Goal: Task Accomplishment & Management: Manage account settings

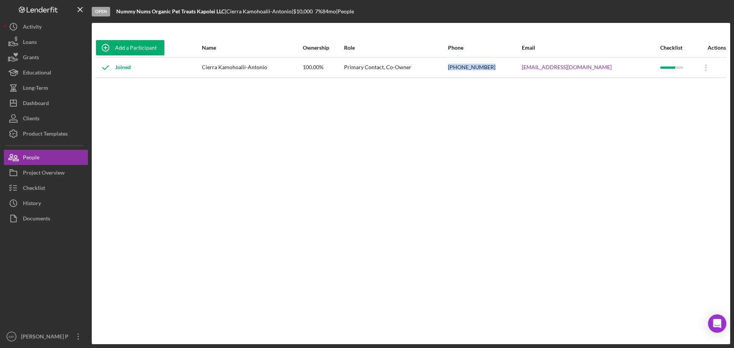
drag, startPoint x: 467, startPoint y: 67, endPoint x: 510, endPoint y: 72, distance: 43.5
click at [510, 72] on tr "Joined Cierra Kamohoalii-Antonio 100.00% Primary Contact, Co-Owner [PHONE_NUMBE…" at bounding box center [411, 67] width 630 height 20
copy tr "[PHONE_NUMBER]"
click at [488, 70] on div "[PHONE_NUMBER]" at bounding box center [484, 67] width 73 height 19
drag, startPoint x: 508, startPoint y: 65, endPoint x: 475, endPoint y: 88, distance: 39.6
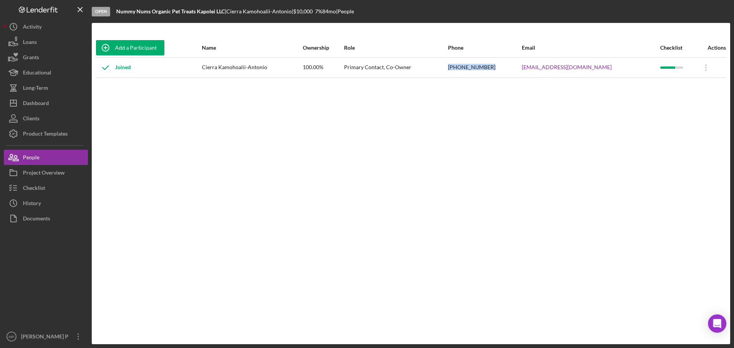
click at [467, 68] on tr "Joined Cierra Kamohoalii-Antonio 100.00% Primary Contact, Co-Owner [PHONE_NUMBE…" at bounding box center [411, 67] width 630 height 20
copy tr "[PHONE_NUMBER]"
drag, startPoint x: 36, startPoint y: 187, endPoint x: 41, endPoint y: 185, distance: 5.6
click at [36, 187] on div "Checklist" at bounding box center [34, 188] width 22 height 17
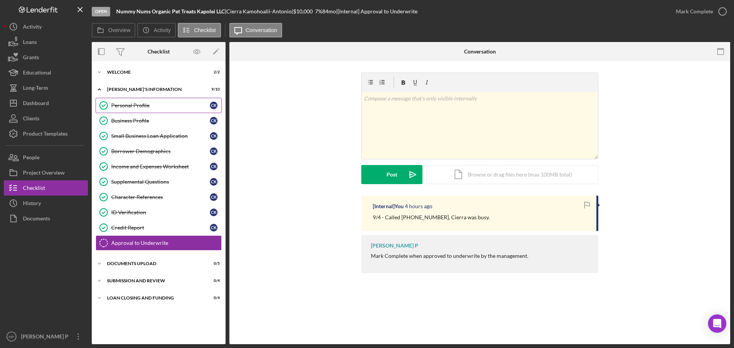
click at [147, 108] on div "Personal Profile" at bounding box center [160, 105] width 99 height 6
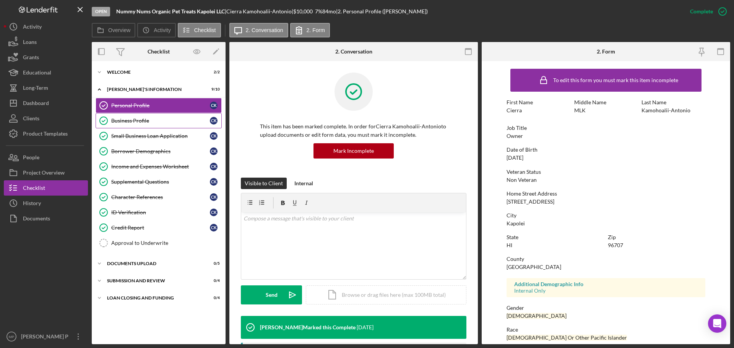
click at [133, 124] on div "Business Profile" at bounding box center [160, 121] width 99 height 6
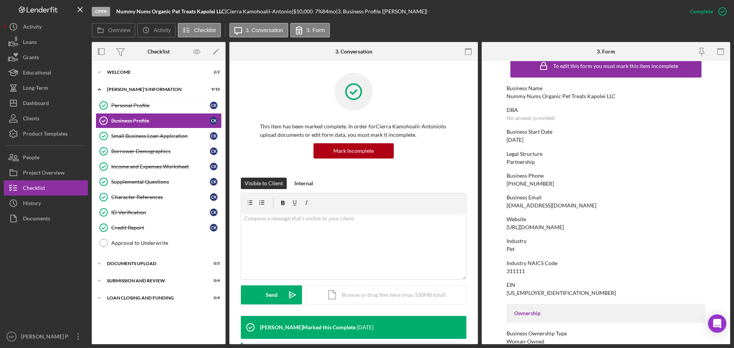
scroll to position [38, 0]
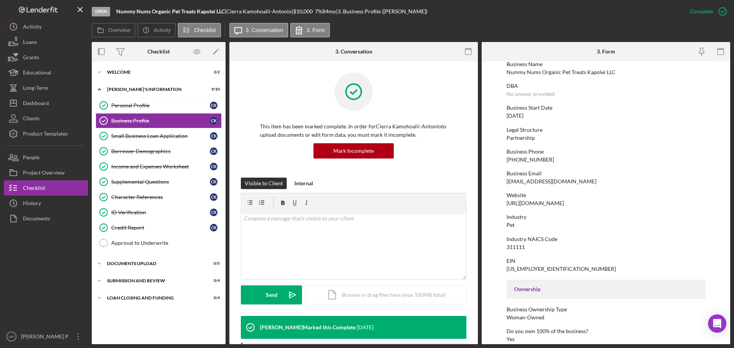
drag, startPoint x: 505, startPoint y: 203, endPoint x: 606, endPoint y: 208, distance: 101.0
click at [600, 204] on form "To edit this form you must mark this item incomplete Business Name Nummy Nums O…" at bounding box center [605, 202] width 248 height 283
copy div "[URL][DOMAIN_NAME]"
click at [47, 159] on button "People" at bounding box center [46, 157] width 84 height 15
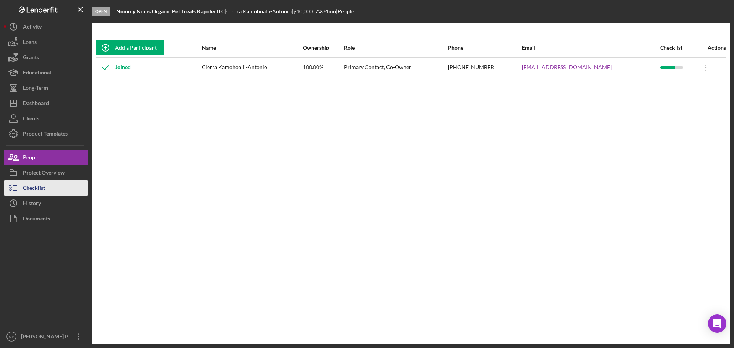
click at [37, 187] on div "Checklist" at bounding box center [34, 188] width 22 height 17
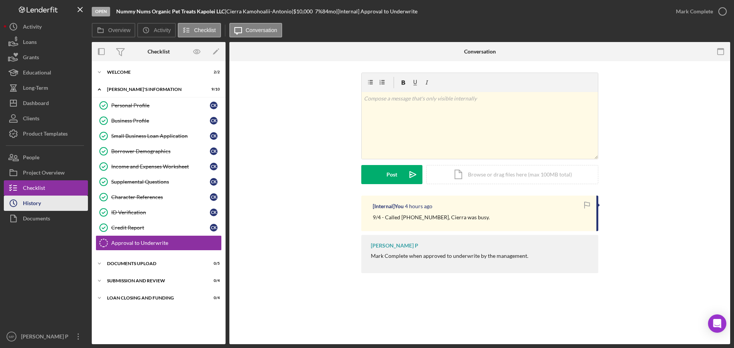
click at [56, 204] on button "Icon/History History" at bounding box center [46, 203] width 84 height 15
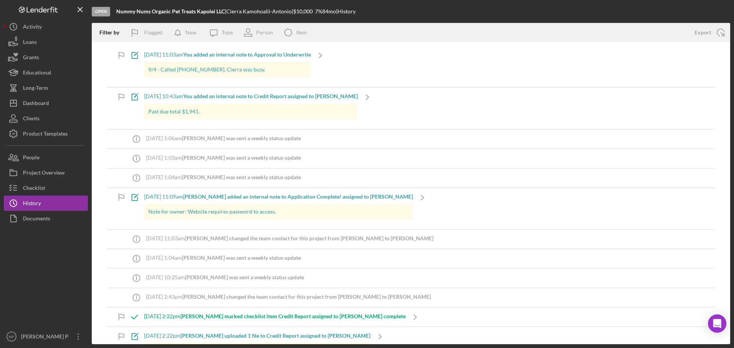
click at [156, 54] on div "[DATE] 11:03am You added an internal note to Approval to Underwrite" at bounding box center [227, 55] width 167 height 6
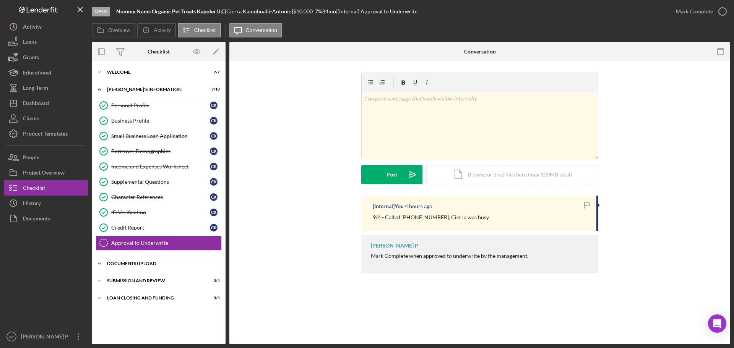
click at [142, 267] on div "Icon/Expander DOCUMENTS UPLOAD 0 / 5" at bounding box center [159, 263] width 134 height 15
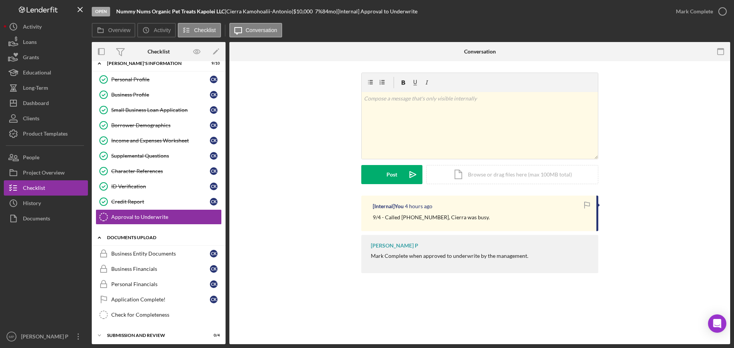
scroll to position [46, 0]
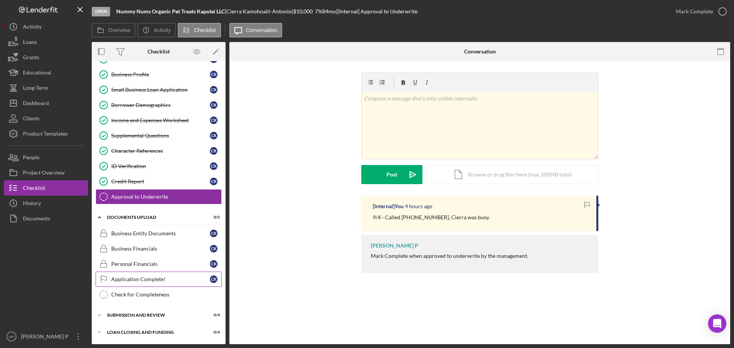
click at [146, 280] on div "Application Complete!" at bounding box center [160, 279] width 99 height 6
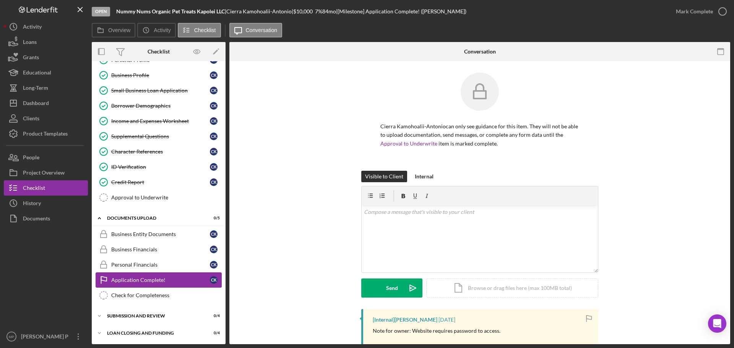
scroll to position [46, 0]
click at [149, 294] on div "Check for Completeness" at bounding box center [166, 295] width 110 height 6
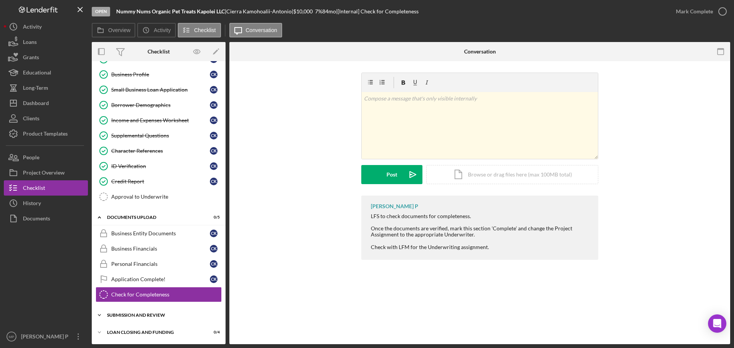
click at [150, 312] on div "Icon/Expander SUBMISSION AND REVIEW 0 / 4" at bounding box center [159, 315] width 134 height 15
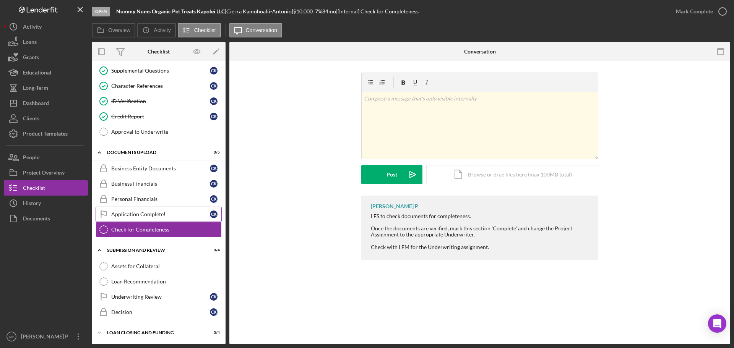
scroll to position [112, 0]
click at [142, 300] on div "Underwriting Review" at bounding box center [160, 296] width 99 height 6
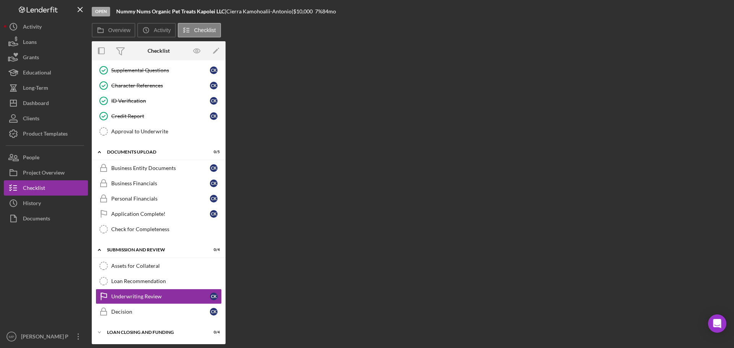
scroll to position [112, 0]
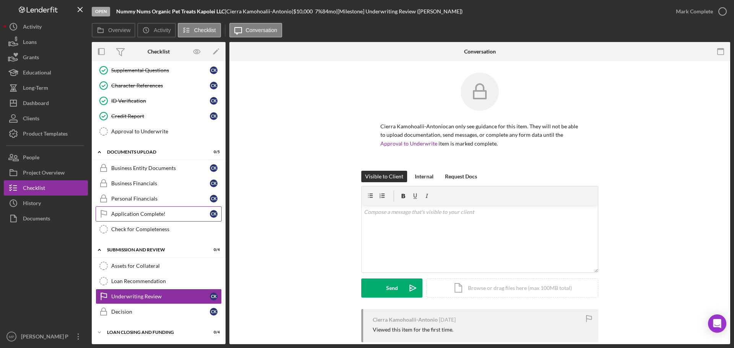
click at [160, 219] on link "Application Complete! Application Complete! C K" at bounding box center [159, 213] width 126 height 15
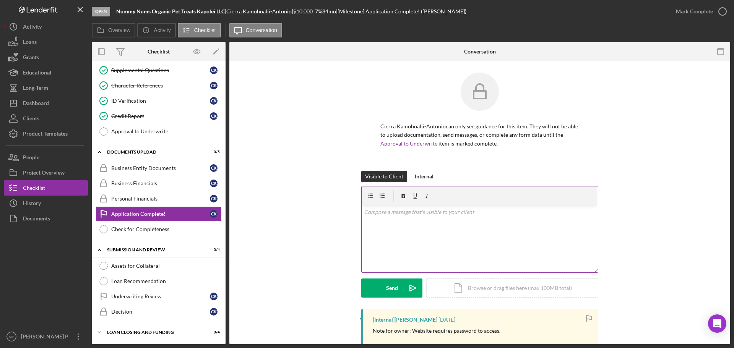
click at [429, 217] on div "v Color teal Color pink Remove color Add row above Add row below Add column bef…" at bounding box center [479, 239] width 236 height 67
click at [437, 225] on p "I left a voice mail" at bounding box center [480, 223] width 232 height 8
click at [391, 221] on p "I left a voice mail" at bounding box center [480, 223] width 232 height 8
click at [477, 222] on p "I hope you are doing well. I left you a voicemail." at bounding box center [480, 223] width 232 height 8
click at [386, 230] on p "I hope you are doing well. I left you a voicemail. Based on our initial review,…" at bounding box center [480, 227] width 232 height 17
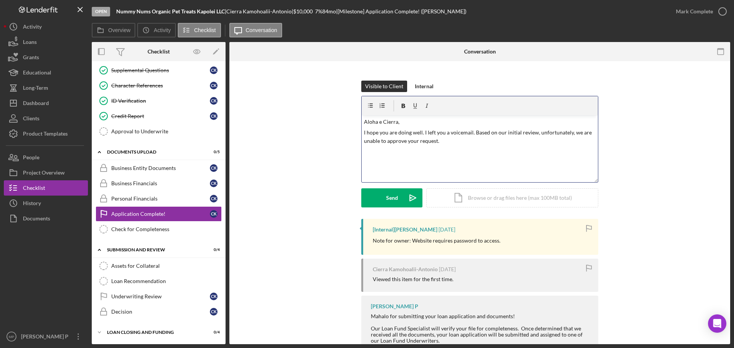
scroll to position [115, 0]
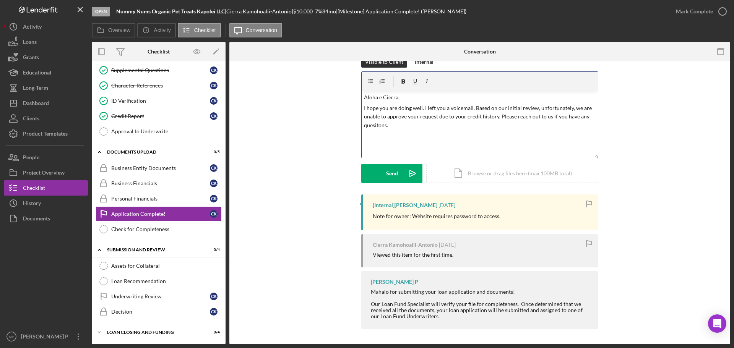
click at [496, 117] on p "I hope you are doing well. I left you a voicemail. Based on our initial review,…" at bounding box center [480, 117] width 232 height 26
click at [553, 138] on div "v Color teal Color pink Remove color Add row above Add row below Add column bef…" at bounding box center [479, 124] width 236 height 67
click at [53, 158] on button "People" at bounding box center [46, 157] width 84 height 15
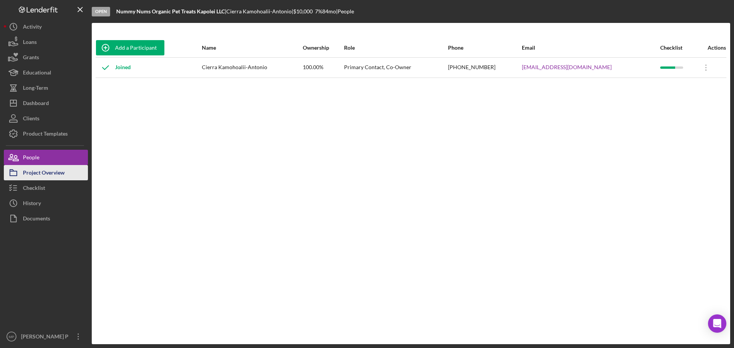
click at [40, 171] on div "Project Overview" at bounding box center [44, 173] width 42 height 17
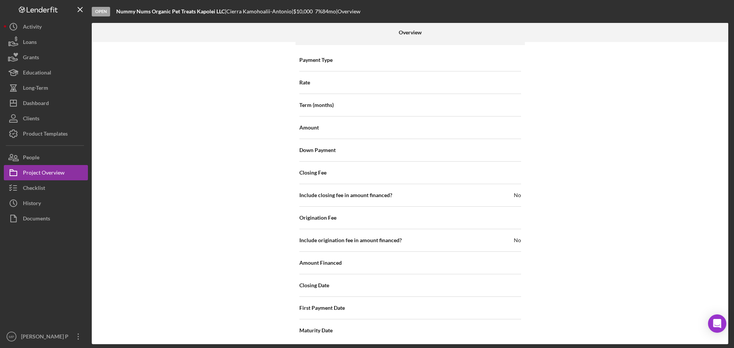
scroll to position [841, 0]
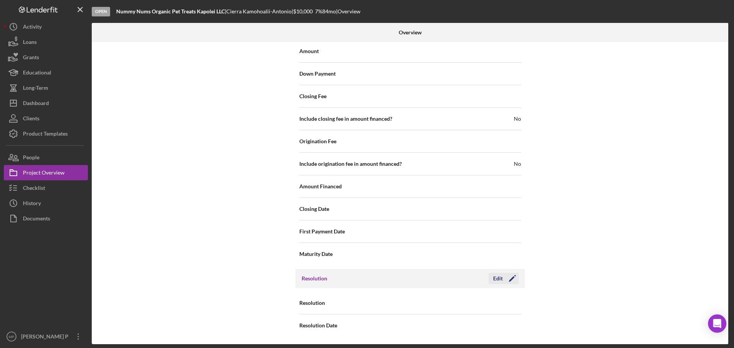
click at [512, 275] on icon "Icon/Edit" at bounding box center [511, 278] width 19 height 19
click at [514, 305] on icon "Icon/Dropdown Arrow" at bounding box center [511, 303] width 18 height 18
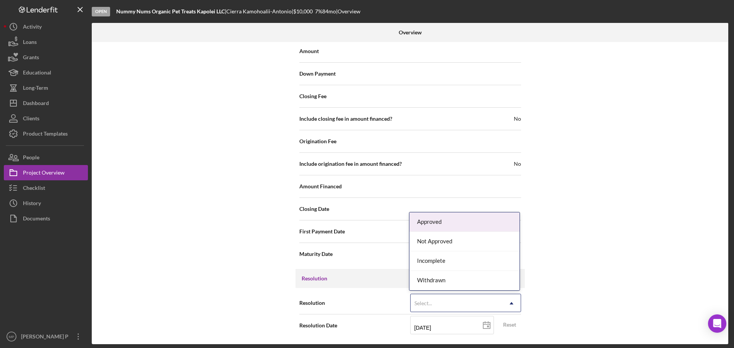
click at [570, 287] on div "Internal Workflow Stage Open Icon/Dropdown Arrow Archive (can unarchive later i…" at bounding box center [410, 193] width 636 height 302
click at [510, 302] on use at bounding box center [511, 303] width 4 height 2
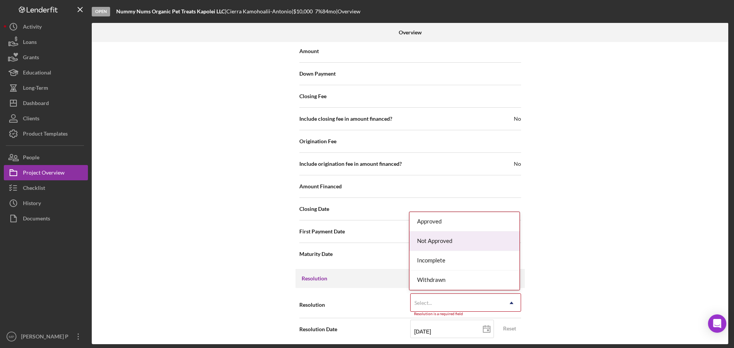
click at [575, 245] on div "Internal Workflow Stage Open Icon/Dropdown Arrow Archive (can unarchive later i…" at bounding box center [410, 193] width 636 height 302
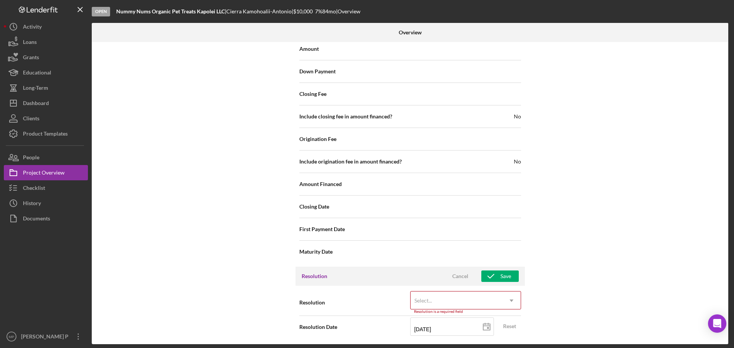
scroll to position [844, 0]
click at [50, 99] on button "Icon/Dashboard Dashboard" at bounding box center [46, 103] width 84 height 15
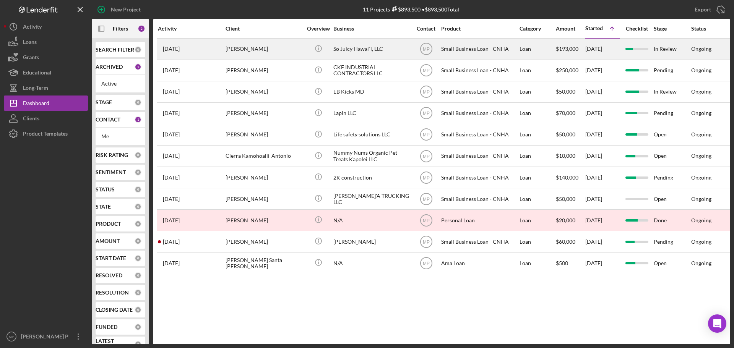
click at [399, 52] on div "So Juicy Hawaiʻi, LLC" at bounding box center [371, 49] width 76 height 20
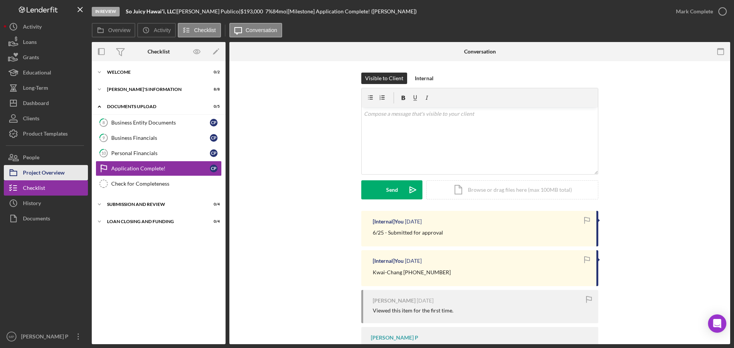
click at [48, 170] on div "Project Overview" at bounding box center [44, 173] width 42 height 17
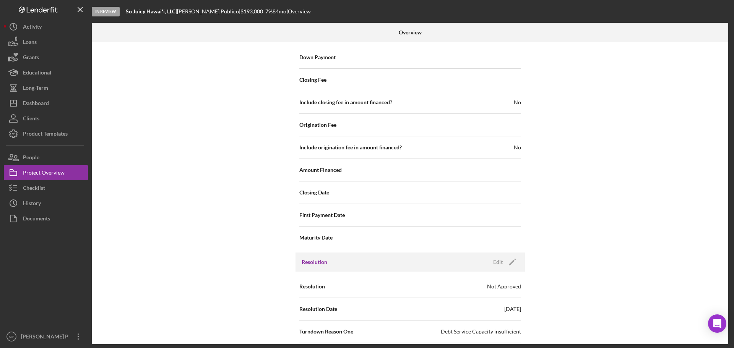
scroll to position [791, 0]
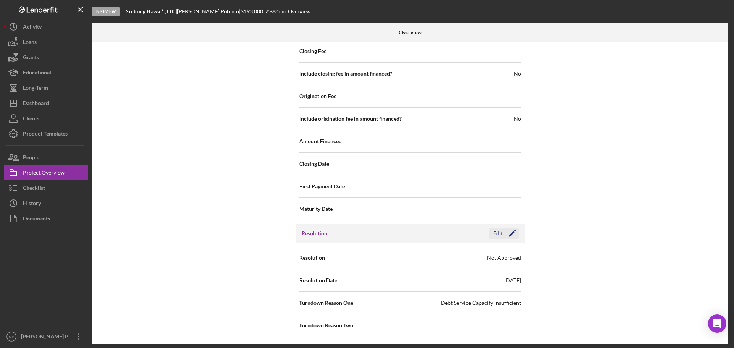
click at [499, 234] on div "Edit" at bounding box center [498, 233] width 10 height 11
click at [510, 300] on icon "Icon/Dropdown Arrow" at bounding box center [511, 303] width 18 height 18
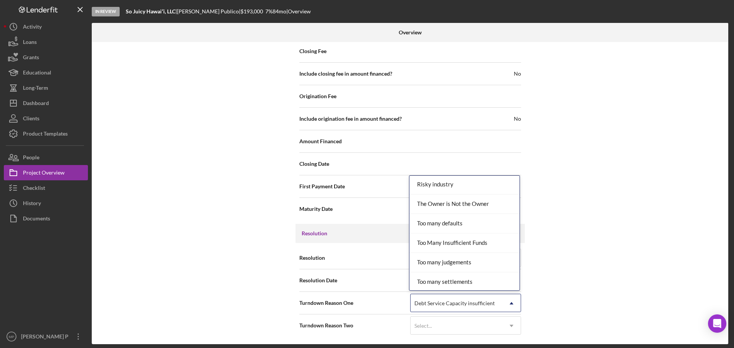
scroll to position [938, 0]
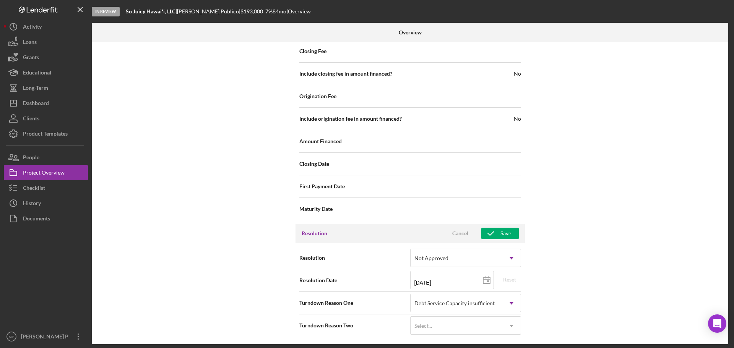
click at [561, 272] on div "Internal Workflow Stage In Review Icon/Dropdown Arrow Archive (can unarchive la…" at bounding box center [410, 193] width 636 height 302
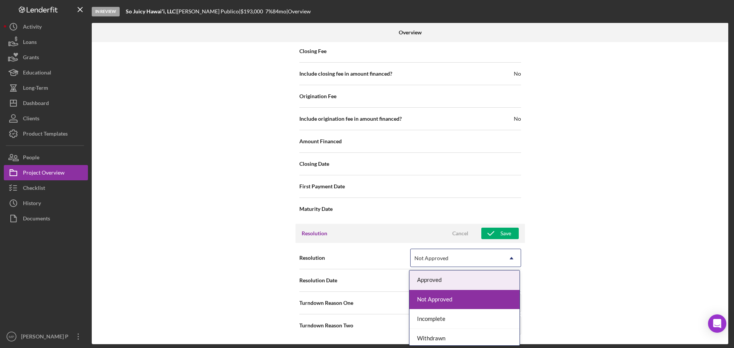
click at [517, 262] on icon "Icon/Dropdown Arrow" at bounding box center [511, 258] width 18 height 18
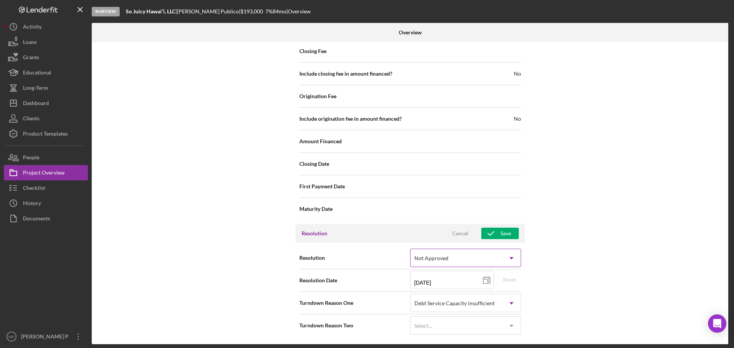
click at [478, 257] on div "Not Approved" at bounding box center [456, 259] width 92 height 18
click at [559, 256] on div "Internal Workflow Stage In Review Icon/Dropdown Arrow Archive (can unarchive la…" at bounding box center [410, 193] width 636 height 302
click at [716, 327] on icon "Open Intercom Messenger" at bounding box center [716, 324] width 9 height 10
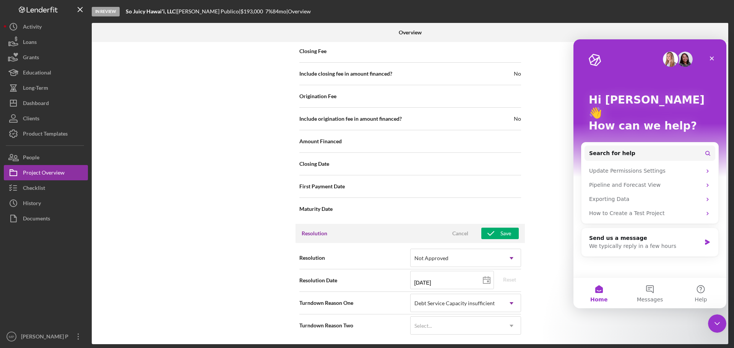
scroll to position [0, 0]
click at [648, 293] on button "Messages" at bounding box center [649, 293] width 51 height 31
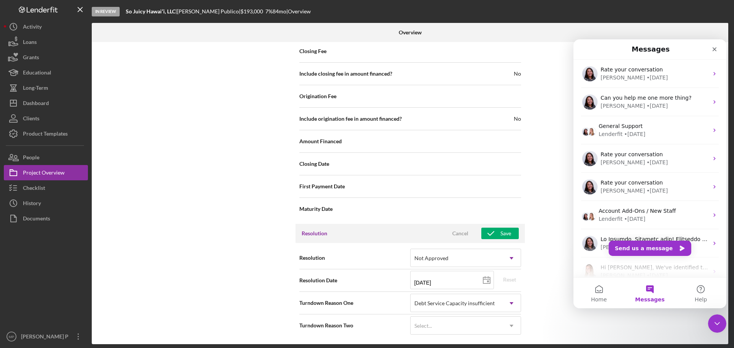
click at [687, 323] on div "Internal Workflow Stage In Review Icon/Dropdown Arrow Archive (can unarchive la…" at bounding box center [410, 193] width 636 height 302
click at [79, 334] on icon "Icon/Overflow" at bounding box center [78, 336] width 19 height 19
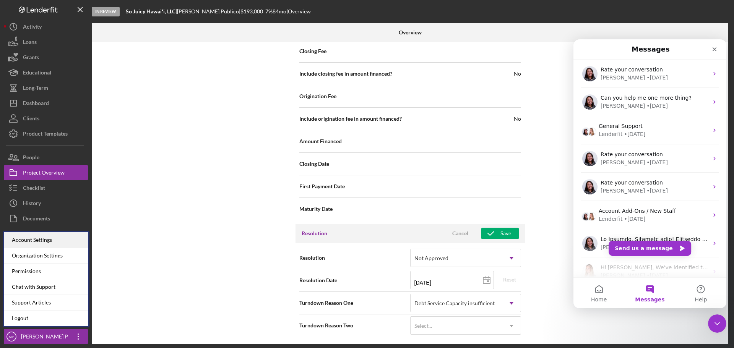
click at [51, 241] on div "Account Settings" at bounding box center [46, 240] width 84 height 16
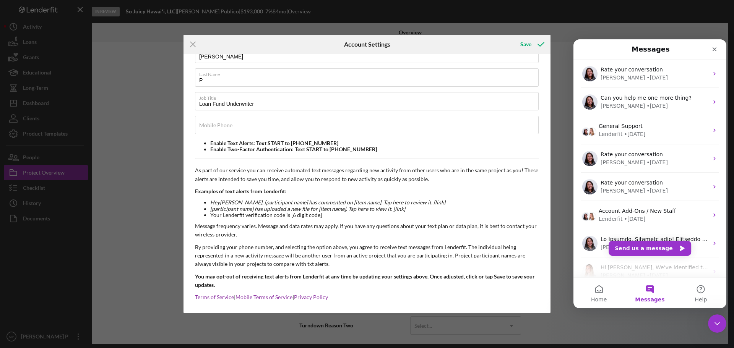
scroll to position [57, 0]
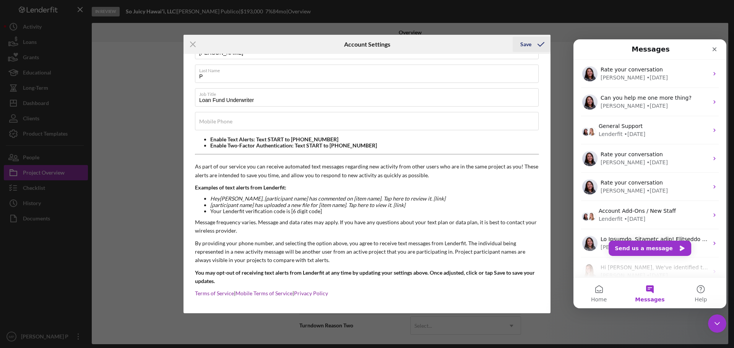
click at [542, 43] on icon "submit" at bounding box center [540, 44] width 19 height 19
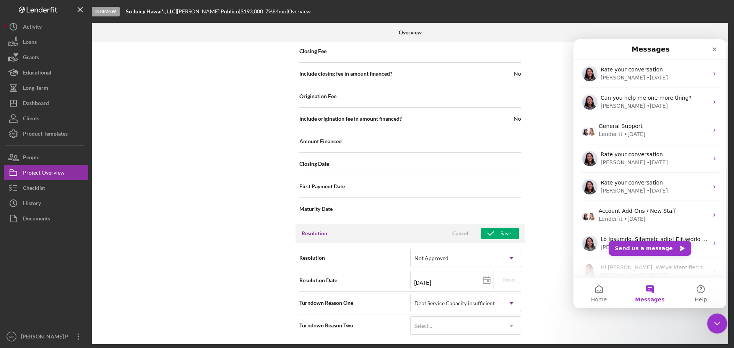
click at [713, 323] on icon "Close Intercom Messenger" at bounding box center [715, 322] width 9 height 9
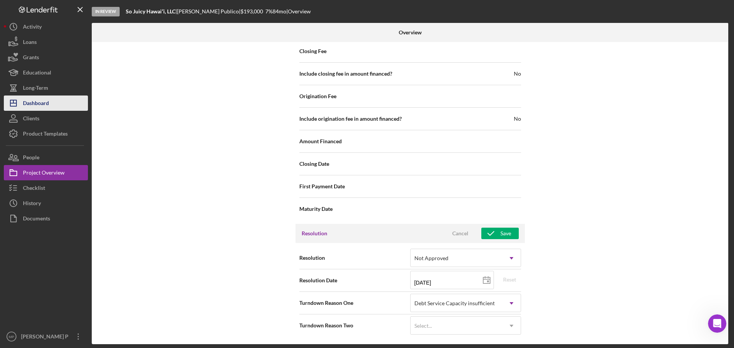
click at [51, 104] on button "Icon/Dashboard Dashboard" at bounding box center [46, 103] width 84 height 15
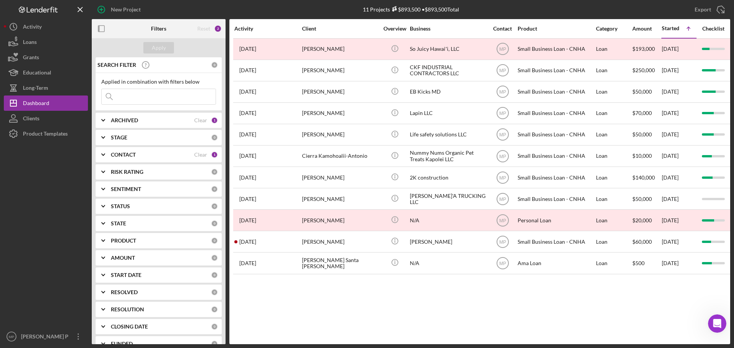
click at [29, 240] on div at bounding box center [46, 235] width 84 height 188
click at [102, 28] on icon "button" at bounding box center [101, 28] width 17 height 17
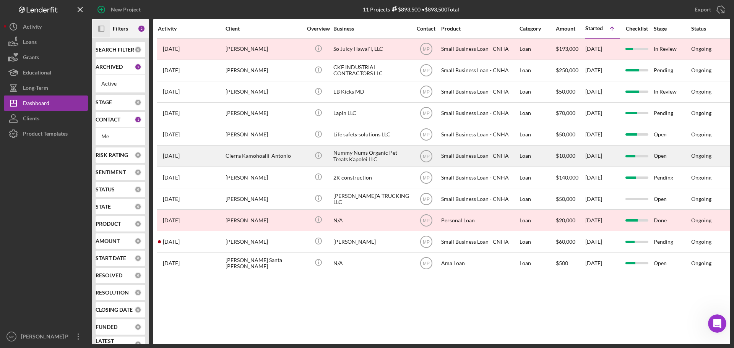
click at [372, 154] on div "Nummy Nums Organic Pet Treats Kapolei LLC" at bounding box center [371, 156] width 76 height 20
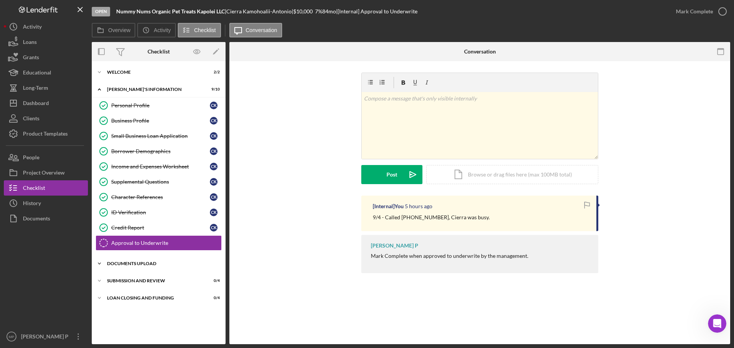
click at [148, 263] on div "DOCUMENTS UPLOAD" at bounding box center [161, 263] width 109 height 5
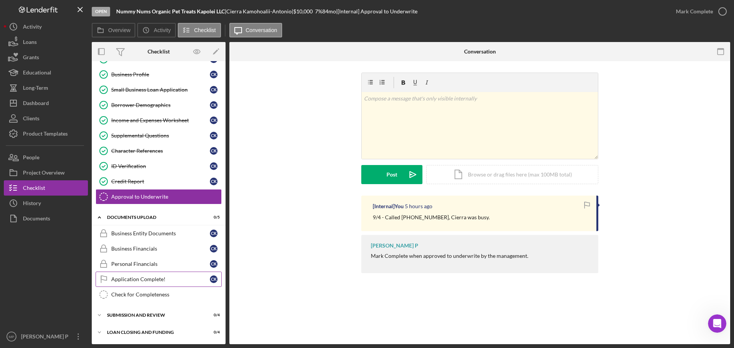
click at [144, 279] on div "Application Complete!" at bounding box center [160, 279] width 99 height 6
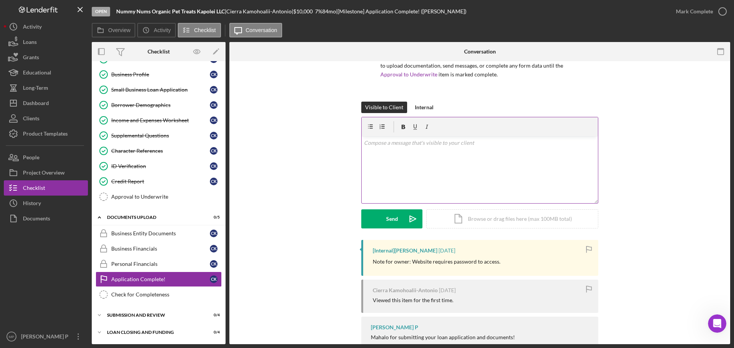
scroll to position [76, 0]
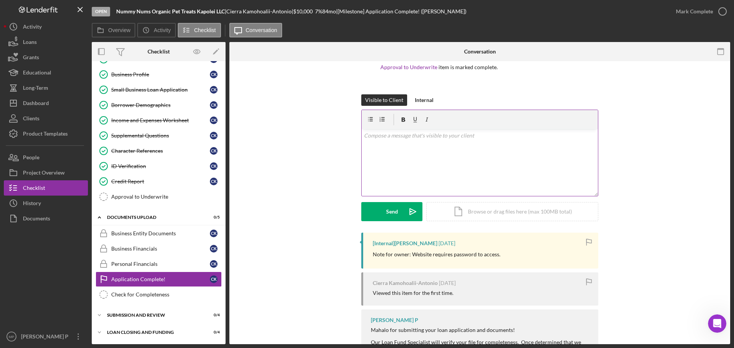
click at [434, 136] on p at bounding box center [480, 135] width 232 height 8
click at [406, 140] on p at bounding box center [480, 135] width 232 height 8
click at [495, 168] on div "v Color teal Color pink Remove color Add row above Add row below Add column bef…" at bounding box center [479, 162] width 236 height 67
click at [456, 157] on p "I hope you are doing well. I left you a voicemail. After the initial review, Ha…" at bounding box center [480, 150] width 232 height 17
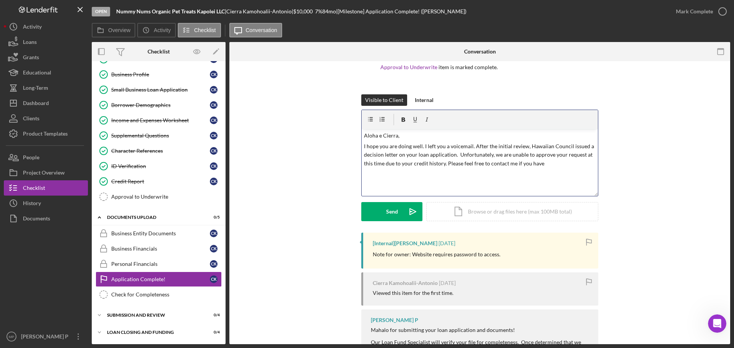
click at [484, 178] on div "v Color teal Color pink Remove color Add row above Add row below Add column bef…" at bounding box center [479, 162] width 236 height 67
click at [540, 164] on p "I hope you are doing well. I left you a voicemail. After the initial review, Ha…" at bounding box center [480, 155] width 232 height 26
click at [445, 163] on p "I hope you are doing well. I left you a voicemail. After the initial review, Ha…" at bounding box center [480, 155] width 232 height 26
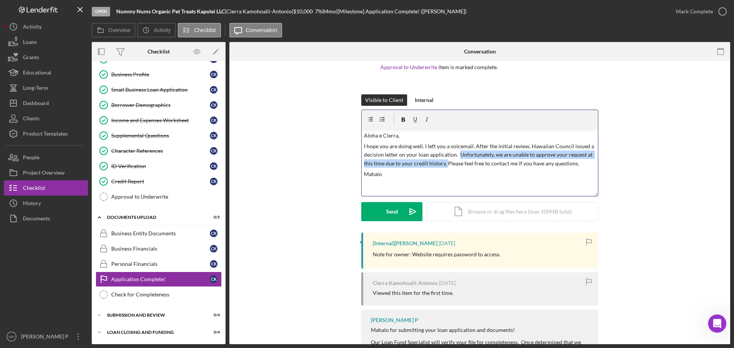
drag, startPoint x: 456, startPoint y: 154, endPoint x: 445, endPoint y: 164, distance: 14.3
click at [445, 164] on p "I hope you are doing well. I left you a voicemail. After the initial review, Ha…" at bounding box center [480, 155] width 232 height 26
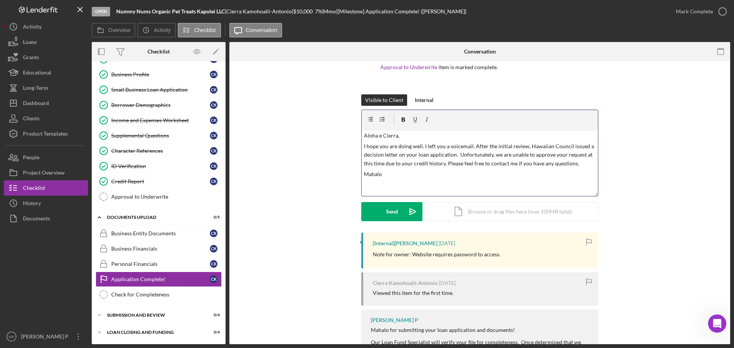
click at [650, 182] on div "Visible to Client Internal v Color teal Color pink Remove color Add row above A…" at bounding box center [480, 163] width 478 height 138
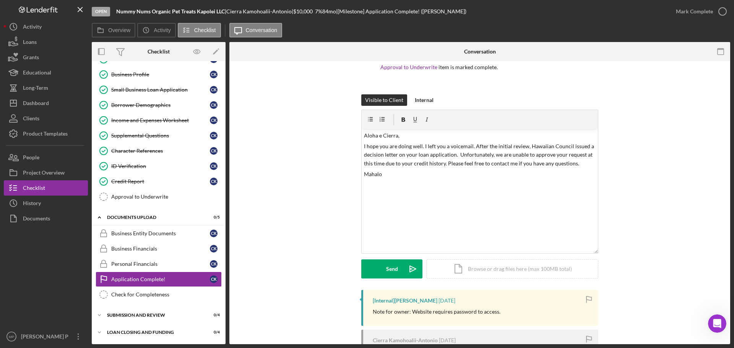
drag, startPoint x: 596, startPoint y: 196, endPoint x: 619, endPoint y: 189, distance: 24.2
click at [585, 253] on div "v Color teal Color pink Remove color Add row above Add row below Add column bef…" at bounding box center [479, 182] width 237 height 144
drag, startPoint x: 391, startPoint y: 177, endPoint x: 358, endPoint y: 127, distance: 60.3
click at [358, 127] on div "Visible to Client Internal v Color teal Color pink Remove color Add row above A…" at bounding box center [480, 192] width 478 height 196
copy div "Aloha e Cierra, I hope you are doing well. I left you a voicemail. After the in…"
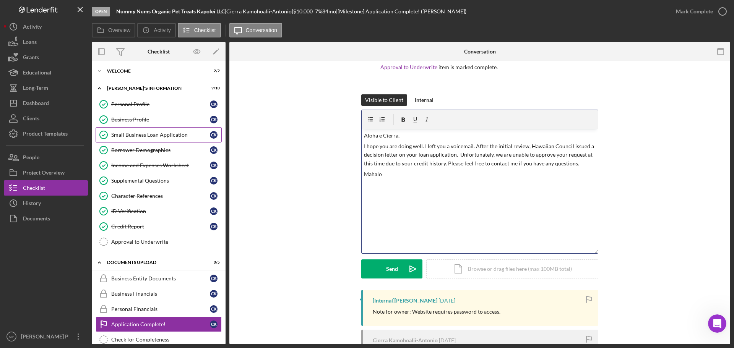
scroll to position [0, 0]
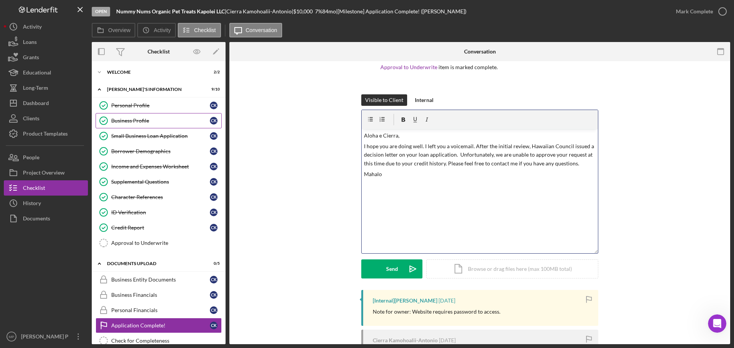
click at [143, 120] on div "Business Profile" at bounding box center [160, 121] width 99 height 6
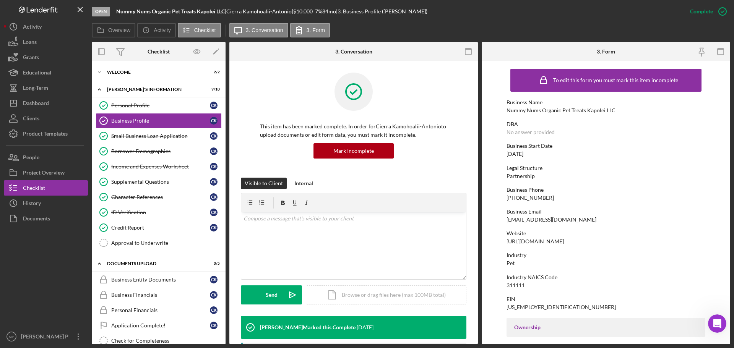
drag, startPoint x: 603, startPoint y: 131, endPoint x: 558, endPoint y: 128, distance: 44.9
click at [603, 131] on div "DBA No answer provided" at bounding box center [605, 128] width 199 height 14
drag, startPoint x: 507, startPoint y: 112, endPoint x: 620, endPoint y: 112, distance: 113.1
click at [620, 112] on div "Business Name Nummy Nums Organic Pet Treats Kapolei LLC" at bounding box center [605, 106] width 199 height 14
copy div "Nummy Nums Organic Pet Treats Kapolei LLC"
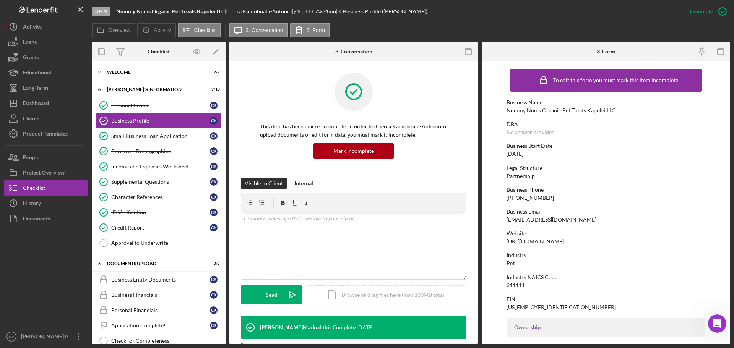
click at [579, 133] on div "DBA No answer provided" at bounding box center [605, 128] width 199 height 14
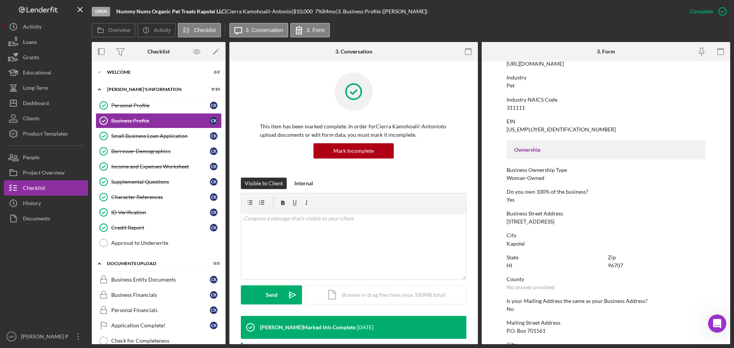
scroll to position [191, 0]
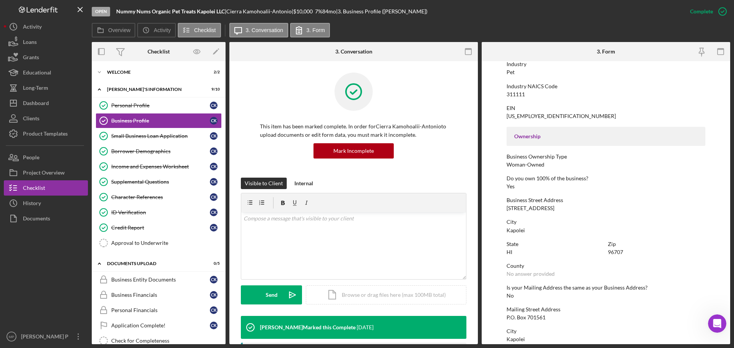
drag, startPoint x: 505, startPoint y: 209, endPoint x: 579, endPoint y: 207, distance: 73.4
click at [579, 207] on form "To edit this form you must mark this item incomplete Business Name Nummy Nums O…" at bounding box center [605, 202] width 248 height 283
copy div "[STREET_ADDRESS]"
drag, startPoint x: 565, startPoint y: 233, endPoint x: 542, endPoint y: 238, distance: 23.5
click at [565, 233] on div "To edit this form you must mark this item incomplete Business Name Nummy Nums O…" at bounding box center [605, 202] width 199 height 656
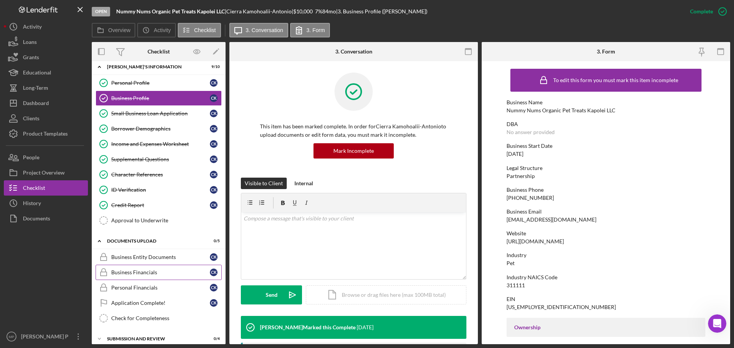
scroll to position [46, 0]
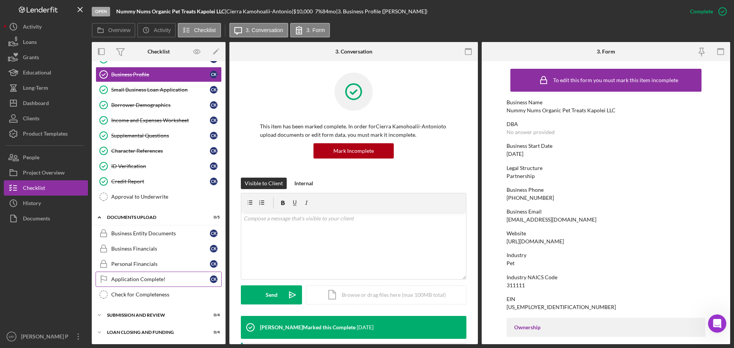
click at [144, 279] on div "Application Complete!" at bounding box center [160, 279] width 99 height 6
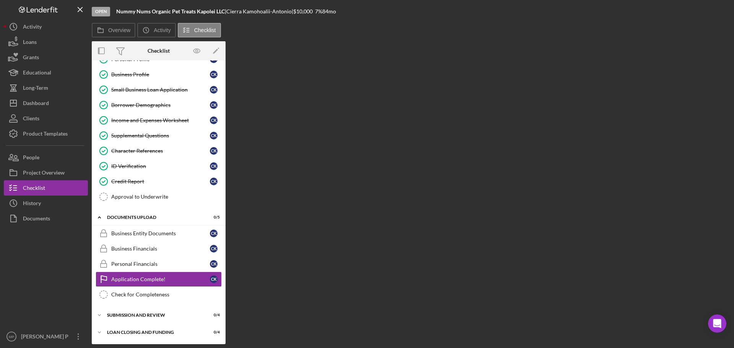
scroll to position [46, 0]
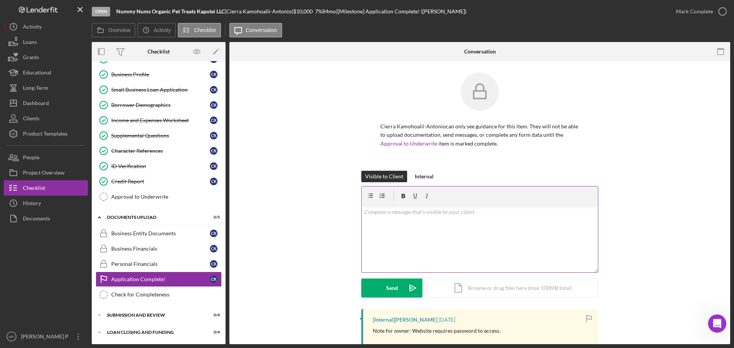
click at [391, 216] on p at bounding box center [480, 212] width 232 height 8
drag, startPoint x: 489, startPoint y: 212, endPoint x: 337, endPoint y: 217, distance: 151.8
click at [337, 217] on div "Visible to Client Internal v Color teal Color pink Remove color Add row above A…" at bounding box center [480, 240] width 478 height 138
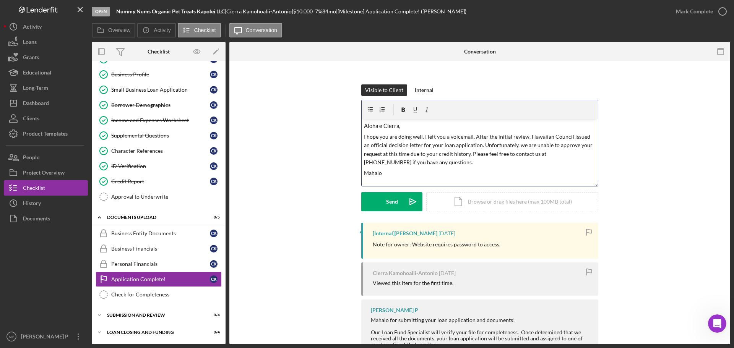
scroll to position [115, 0]
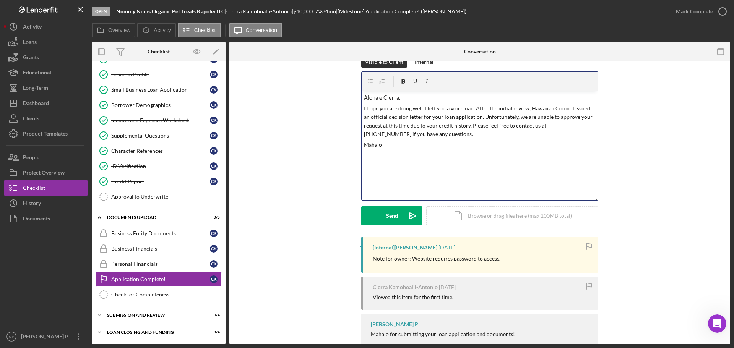
drag, startPoint x: 593, startPoint y: 156, endPoint x: 554, endPoint y: 206, distance: 63.7
click at [594, 201] on div "v Color teal Color pink Remove color Add row above Add row below Add column bef…" at bounding box center [479, 135] width 237 height 129
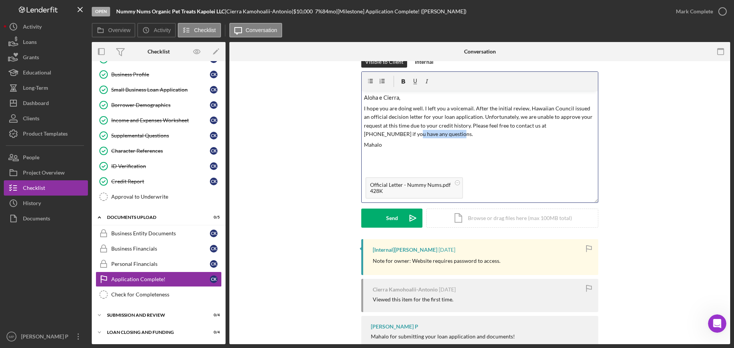
drag, startPoint x: 416, startPoint y: 135, endPoint x: 373, endPoint y: 135, distance: 42.8
click at [373, 135] on p "I hope you are doing well. I left you a voicemail. After the initial review, Ha…" at bounding box center [480, 121] width 232 height 34
click at [541, 169] on div "v Color teal Color pink Remove color Add row above Add row below Add column bef…" at bounding box center [479, 132] width 236 height 83
click at [390, 220] on div "Send" at bounding box center [392, 218] width 12 height 19
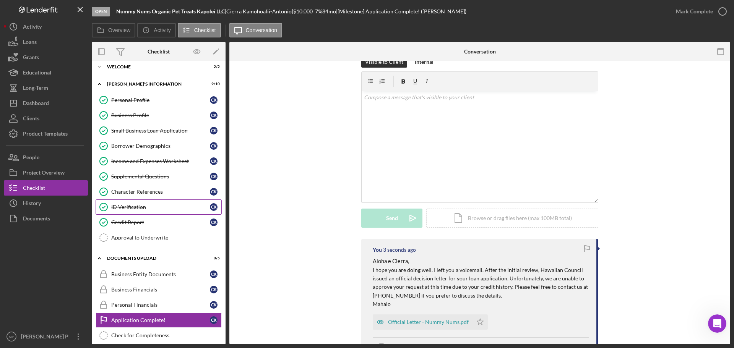
scroll to position [0, 0]
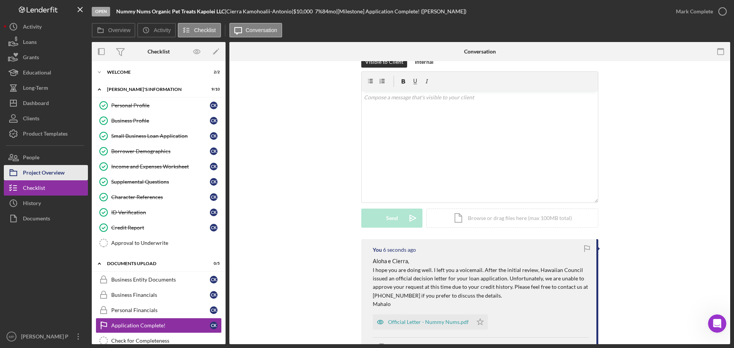
click at [55, 172] on div "Project Overview" at bounding box center [44, 173] width 42 height 17
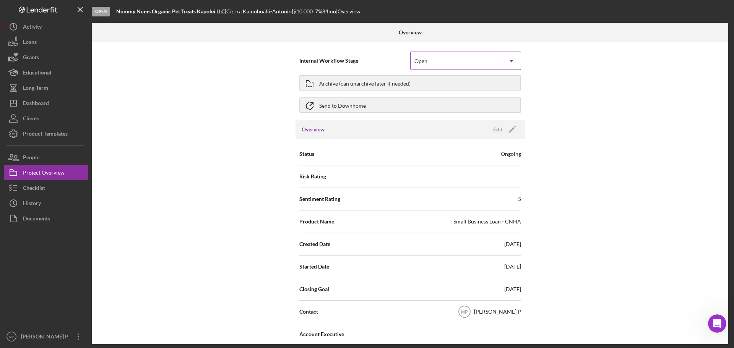
click at [507, 63] on icon "Icon/Dropdown Arrow" at bounding box center [511, 61] width 18 height 18
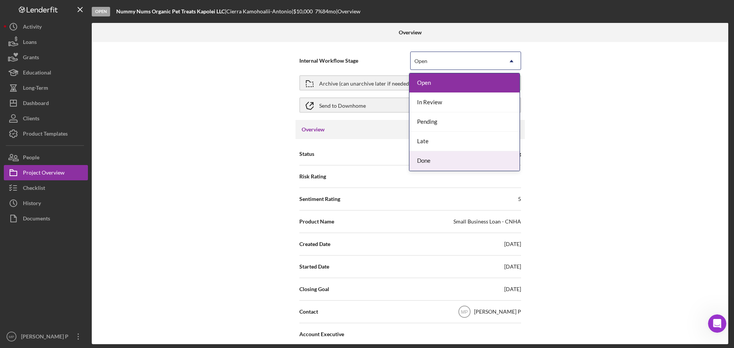
click at [479, 160] on div "Done" at bounding box center [464, 160] width 110 height 19
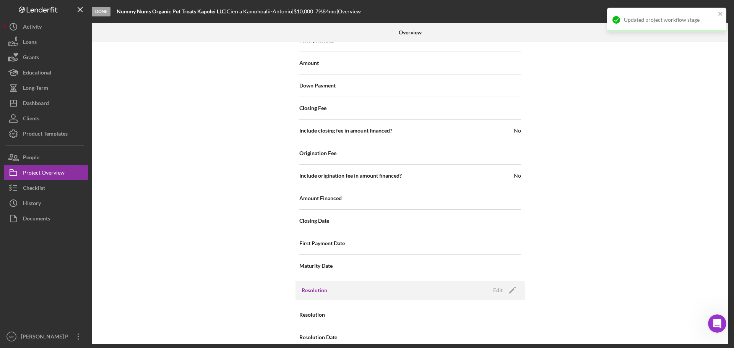
scroll to position [841, 0]
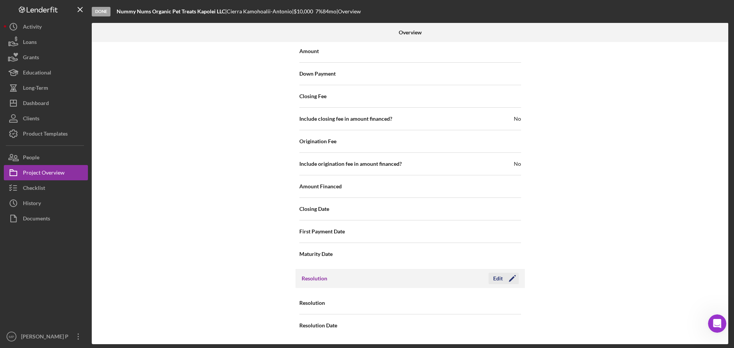
click at [503, 278] on icon "Icon/Edit" at bounding box center [511, 278] width 19 height 19
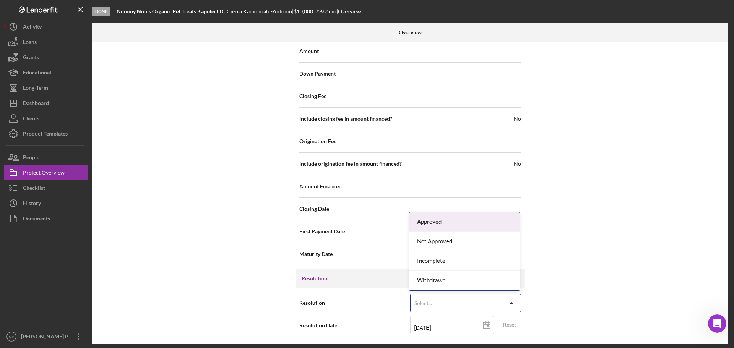
drag, startPoint x: 507, startPoint y: 302, endPoint x: 512, endPoint y: 288, distance: 15.2
click at [507, 302] on icon "Icon/Dropdown Arrow" at bounding box center [511, 303] width 18 height 18
click at [471, 243] on div "Not Approved" at bounding box center [464, 241] width 110 height 19
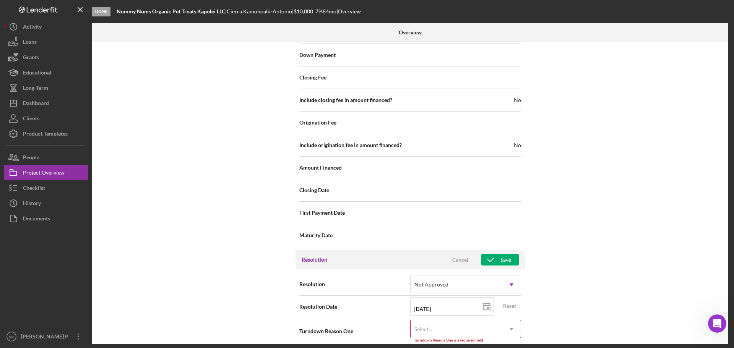
scroll to position [890, 0]
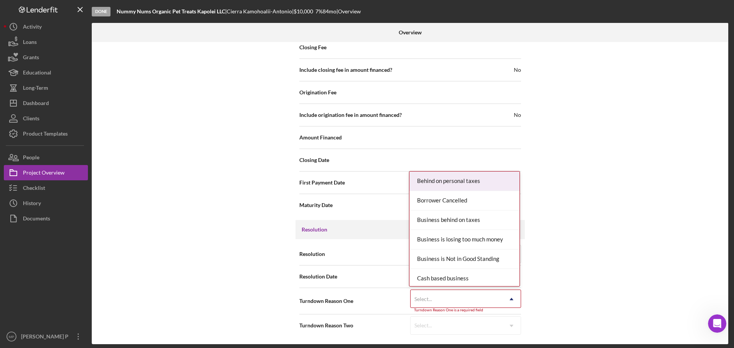
click at [509, 299] on icon "Icon/Dropdown Arrow" at bounding box center [511, 299] width 18 height 18
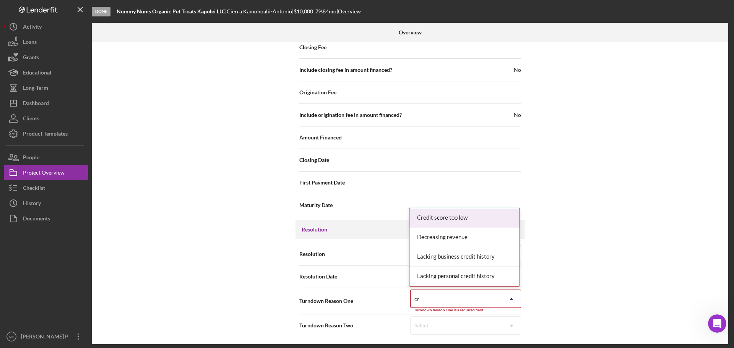
type input "c"
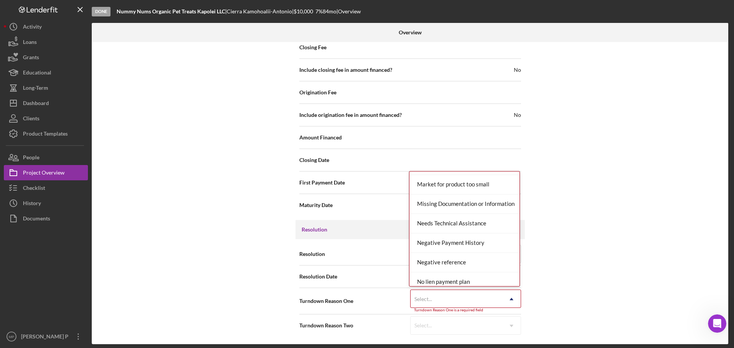
scroll to position [531, 0]
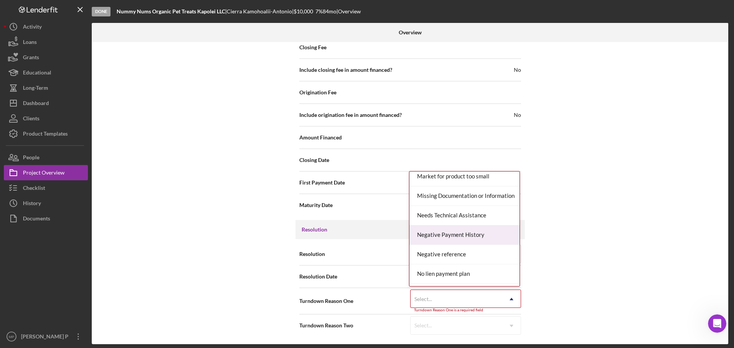
click at [474, 236] on div "Negative Payment History" at bounding box center [464, 234] width 110 height 19
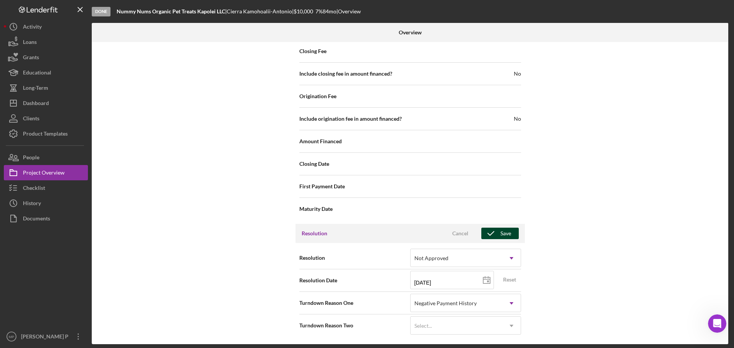
click at [506, 232] on div "Save" at bounding box center [505, 233] width 11 height 11
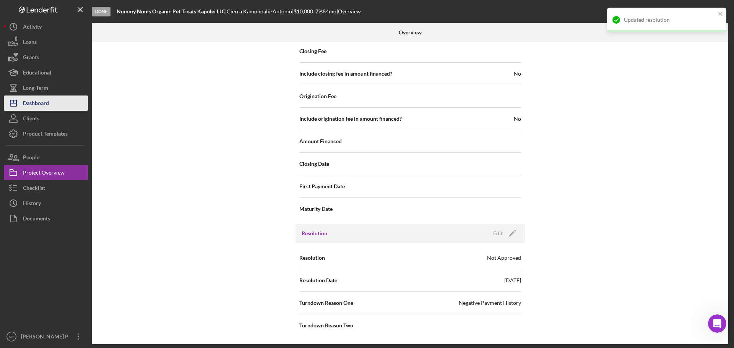
click at [50, 99] on button "Icon/Dashboard Dashboard" at bounding box center [46, 103] width 84 height 15
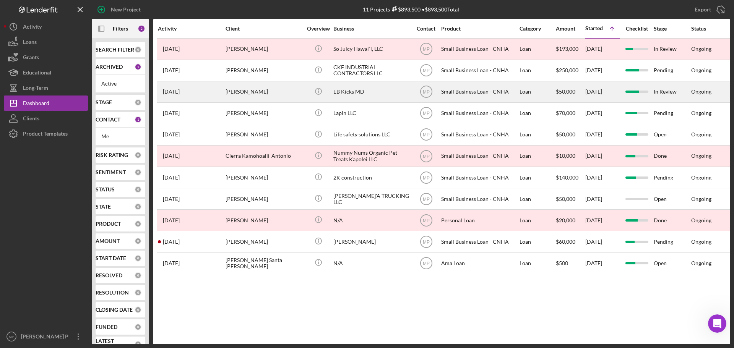
click at [294, 96] on div "[PERSON_NAME]" at bounding box center [263, 92] width 76 height 20
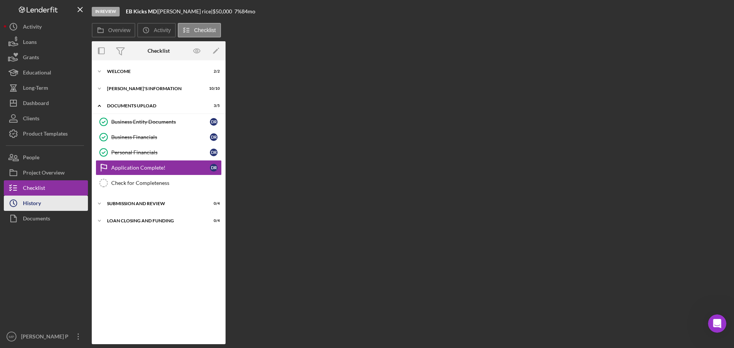
click at [46, 203] on button "Icon/History History" at bounding box center [46, 203] width 84 height 15
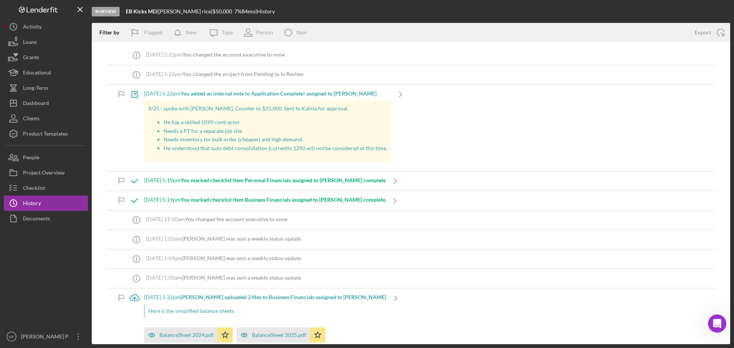
click at [147, 92] on div "[DATE] 5:22pm You added an internal note to Application Complete! assigned to […" at bounding box center [267, 94] width 247 height 6
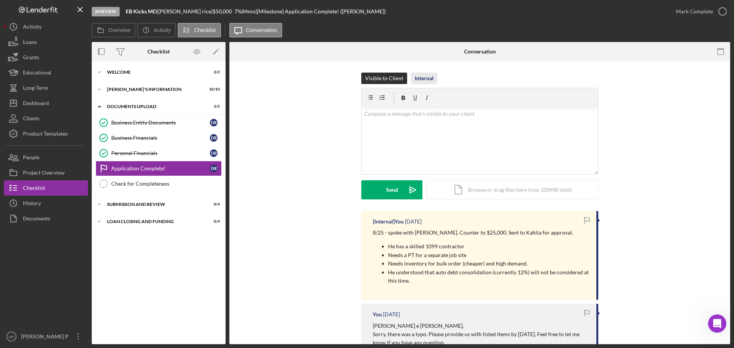
click at [423, 78] on div "Internal" at bounding box center [424, 78] width 19 height 11
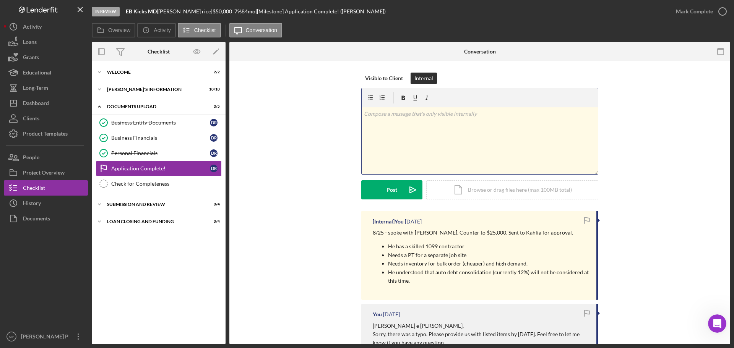
click at [416, 121] on div "v Color teal Color pink Remove color Add row above Add row below Add column bef…" at bounding box center [479, 140] width 236 height 67
drag, startPoint x: 447, startPoint y: 118, endPoint x: 439, endPoint y: 122, distance: 9.2
click at [447, 118] on p "8/25 - Submitted for approval" at bounding box center [480, 114] width 232 height 8
click at [389, 190] on div "Post" at bounding box center [391, 189] width 11 height 19
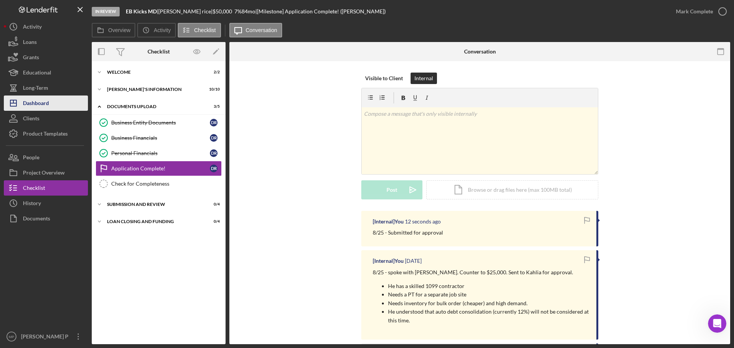
click at [40, 101] on div "Dashboard" at bounding box center [36, 104] width 26 height 17
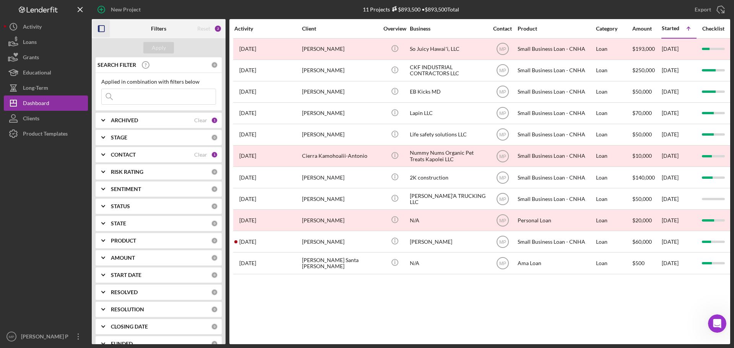
click at [102, 28] on icon "button" at bounding box center [101, 28] width 17 height 17
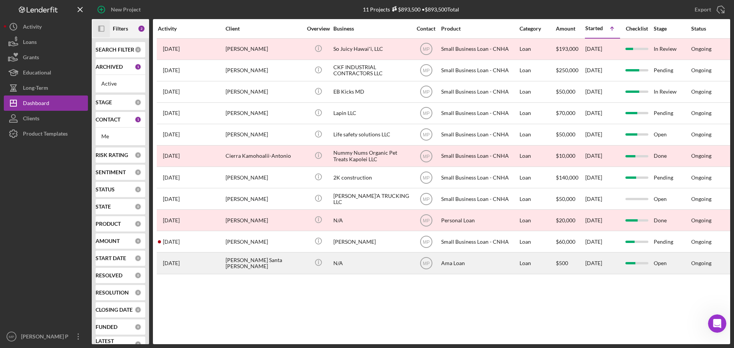
click at [328, 261] on div "Icon/Info" at bounding box center [318, 263] width 29 height 20
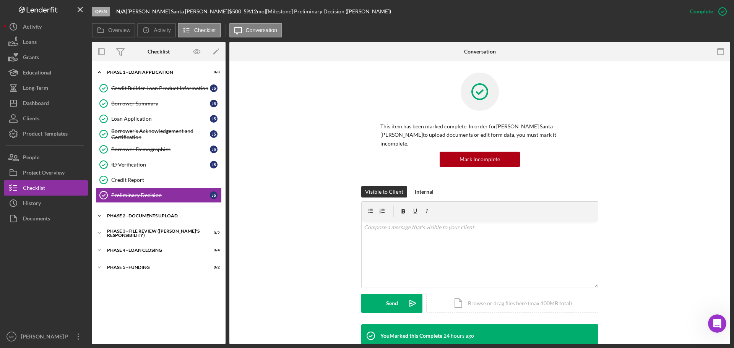
click at [151, 216] on div "Phase 2 - DOCUMENTS UPLOAD" at bounding box center [161, 216] width 109 height 5
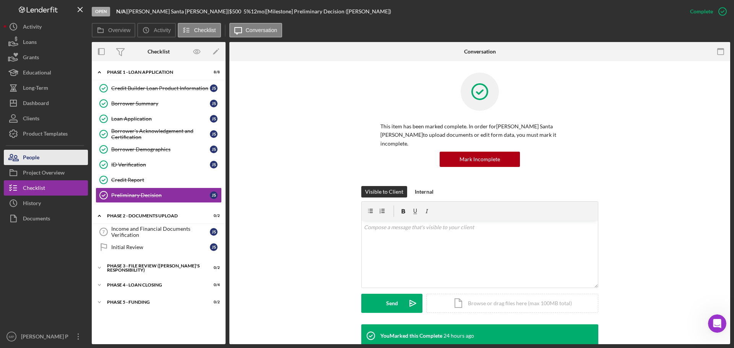
click at [60, 155] on button "People" at bounding box center [46, 157] width 84 height 15
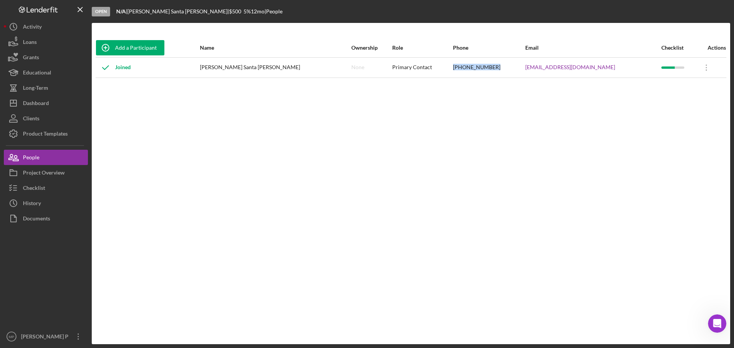
drag, startPoint x: 473, startPoint y: 66, endPoint x: 517, endPoint y: 66, distance: 43.9
click at [516, 66] on td "[PHONE_NUMBER]" at bounding box center [488, 67] width 72 height 20
copy div "[PHONE_NUMBER]"
click at [44, 191] on div "Checklist" at bounding box center [34, 188] width 22 height 17
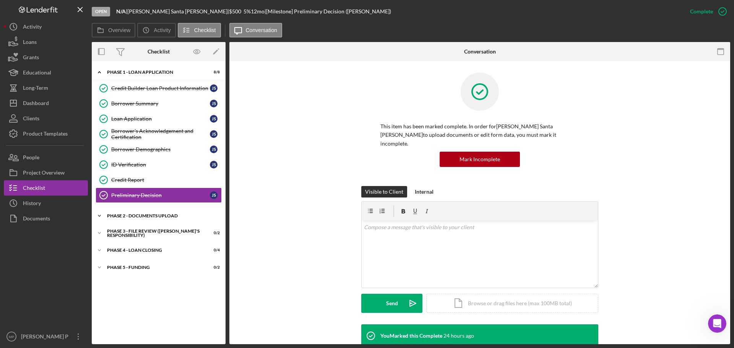
click at [159, 217] on div "Phase 2 - DOCUMENTS UPLOAD" at bounding box center [161, 216] width 109 height 5
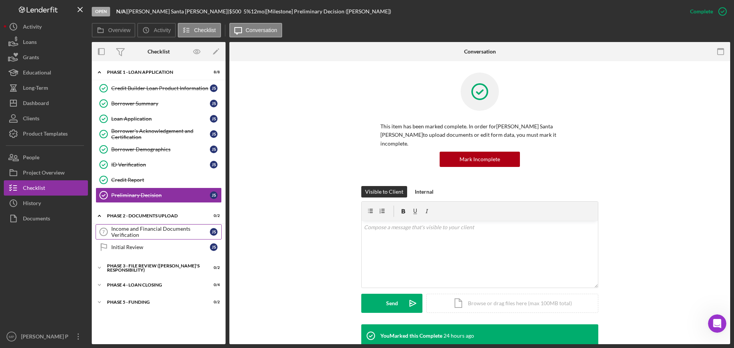
click at [154, 227] on div "Income and Financial Documents Verification" at bounding box center [160, 232] width 99 height 12
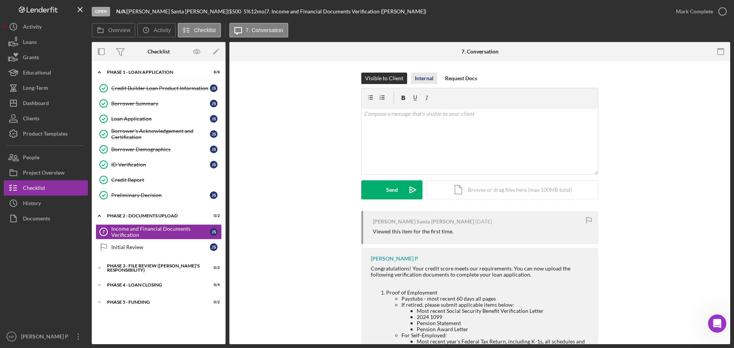
click at [423, 78] on div "Internal" at bounding box center [424, 78] width 19 height 11
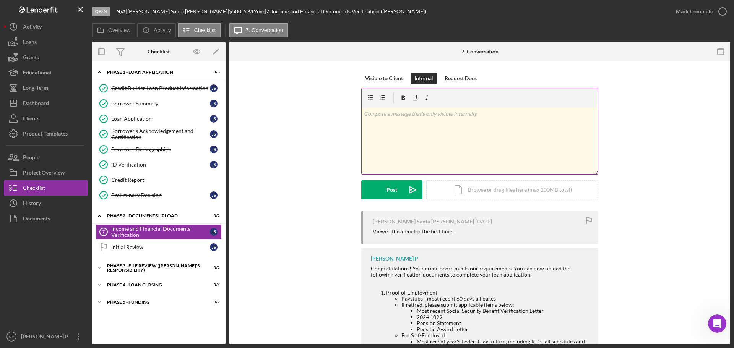
click at [411, 117] on p at bounding box center [480, 114] width 232 height 8
click at [396, 185] on button "Post Icon/icon-invite-send" at bounding box center [391, 189] width 61 height 19
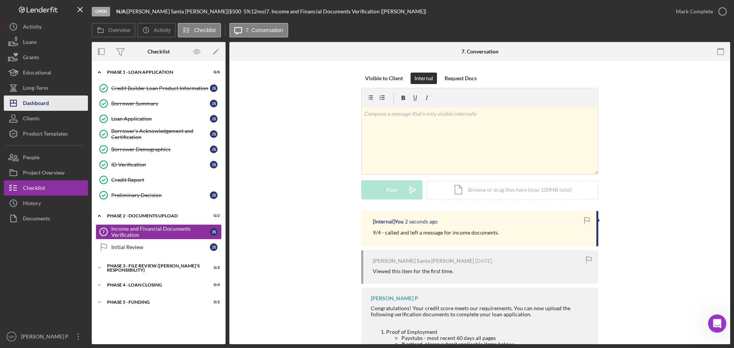
click at [45, 102] on div "Dashboard" at bounding box center [36, 104] width 26 height 17
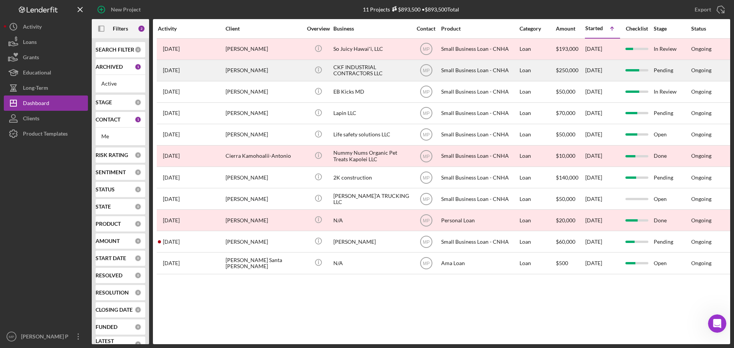
click at [375, 68] on div "CKF INDUSTRIAL CONTRACTORS LLC" at bounding box center [371, 70] width 76 height 20
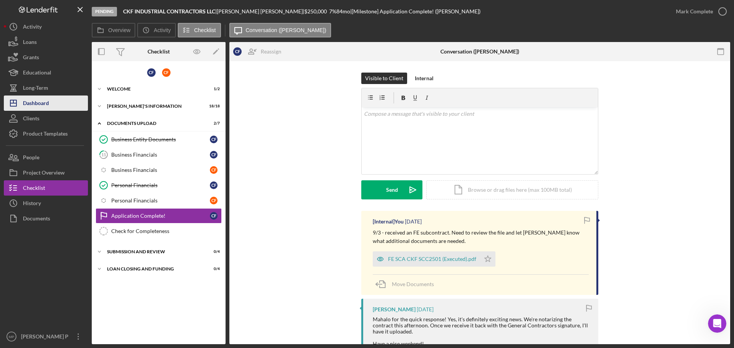
click at [45, 103] on div "Dashboard" at bounding box center [36, 104] width 26 height 17
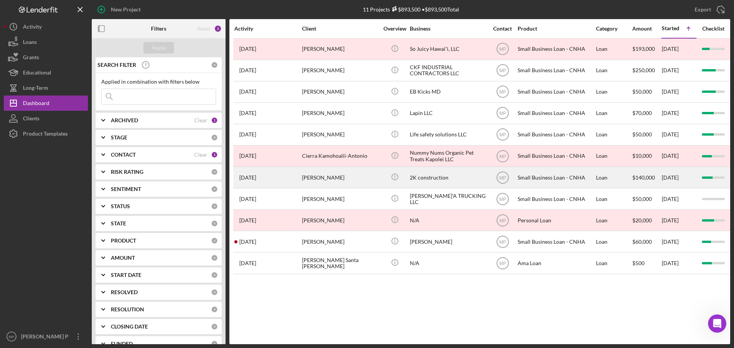
click at [432, 177] on div "2K construction" at bounding box center [448, 177] width 76 height 20
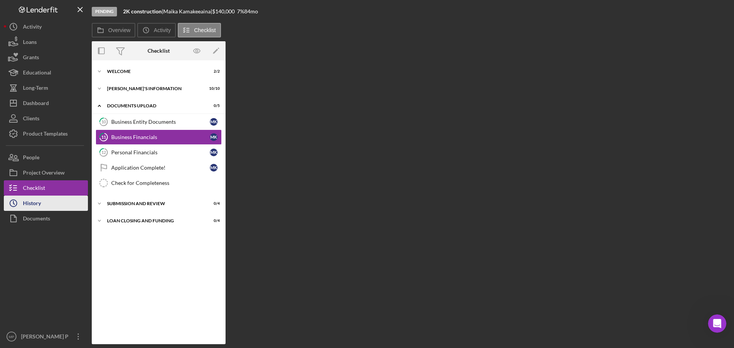
click at [37, 203] on div "History" at bounding box center [32, 204] width 18 height 17
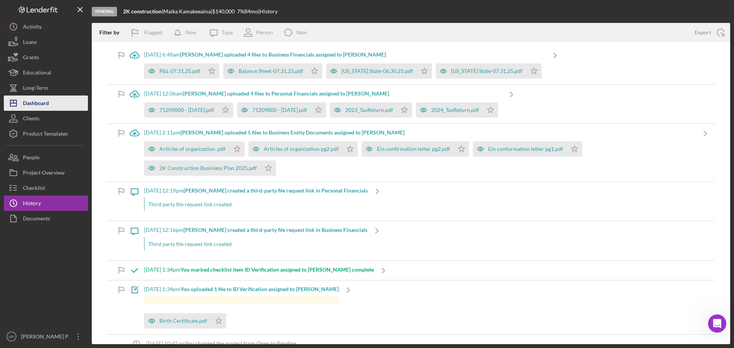
click at [49, 103] on div "Dashboard" at bounding box center [36, 104] width 26 height 17
